Goal: Register for event/course

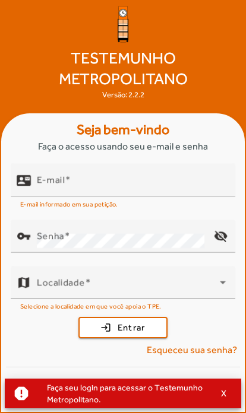
click at [200, 192] on input "E-mail" at bounding box center [131, 185] width 189 height 14
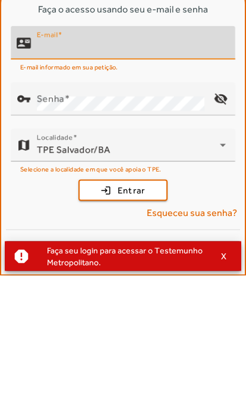
scroll to position [64, 0]
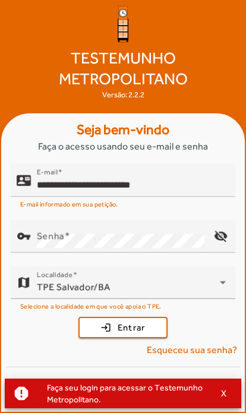
type input "**********"
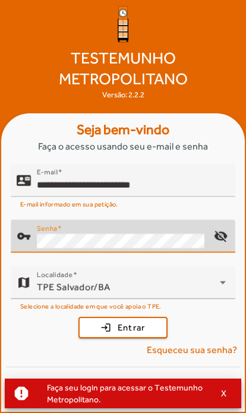
click at [123, 328] on button "login Entrar" at bounding box center [122, 327] width 89 height 21
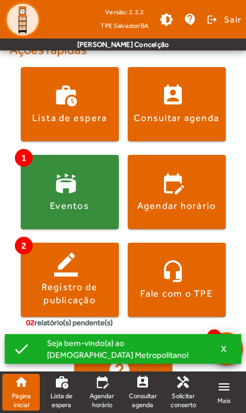
scroll to position [258, 0]
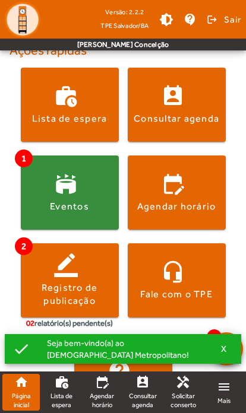
click at [48, 199] on span at bounding box center [70, 192] width 98 height 28
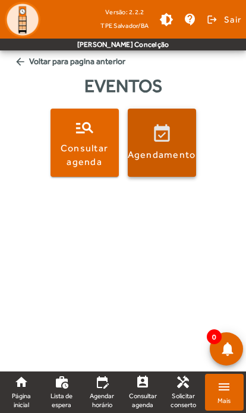
click at [178, 163] on span at bounding box center [162, 143] width 68 height 68
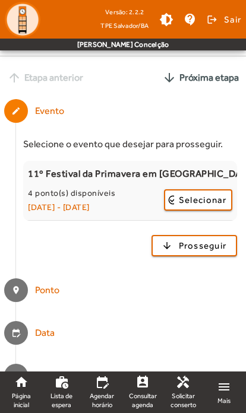
scroll to position [59, 0]
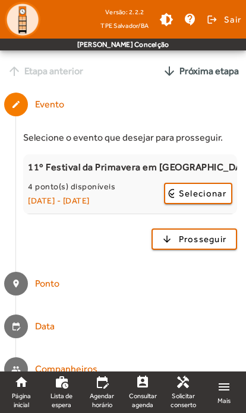
click at [214, 191] on span "Selecionar" at bounding box center [202, 193] width 47 height 14
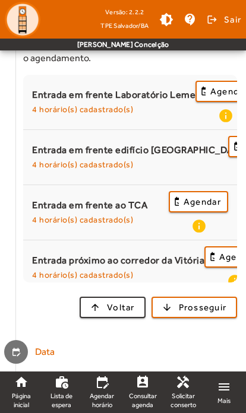
scroll to position [230, 0]
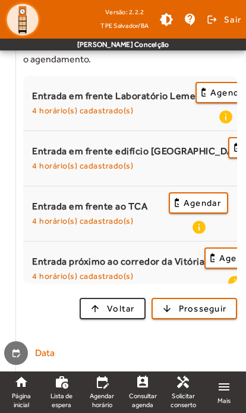
click at [204, 220] on mat-icon "info" at bounding box center [198, 227] width 14 height 15
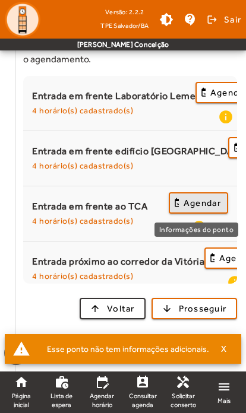
click at [201, 196] on span "Agendar" at bounding box center [201, 203] width 37 height 14
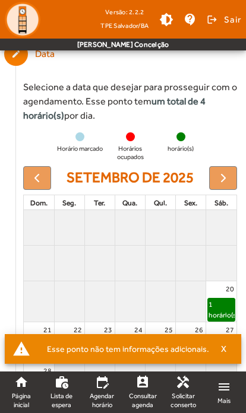
scroll to position [245, 0]
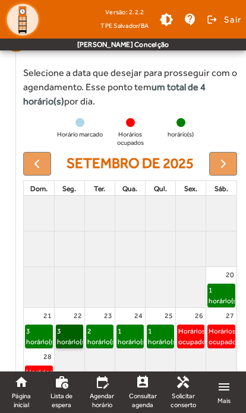
click at [68, 325] on link "3 horário(s)" at bounding box center [69, 337] width 27 height 24
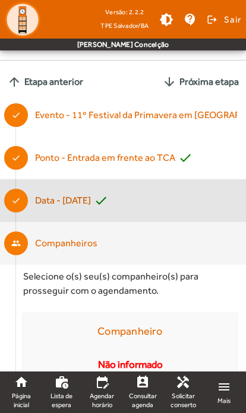
scroll to position [138, 0]
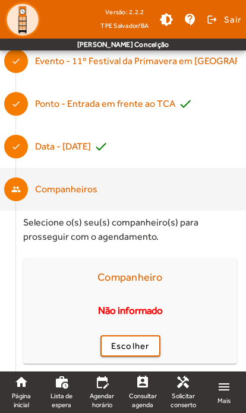
click at [122, 409] on button "arrow_upward Voltar" at bounding box center [113, 417] width 66 height 21
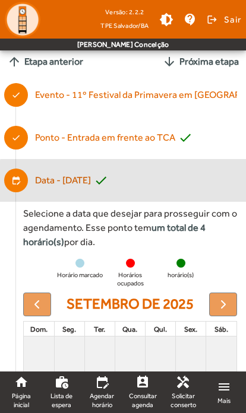
scroll to position [199, 0]
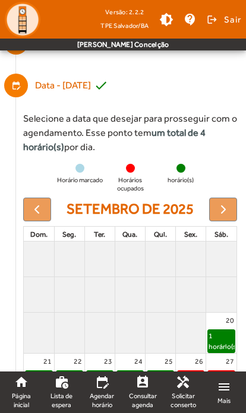
click at [221, 21] on span at bounding box center [223, 19] width 36 height 28
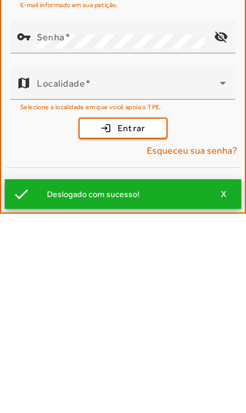
scroll to position [9, 0]
